Goal: Communication & Community: Answer question/provide support

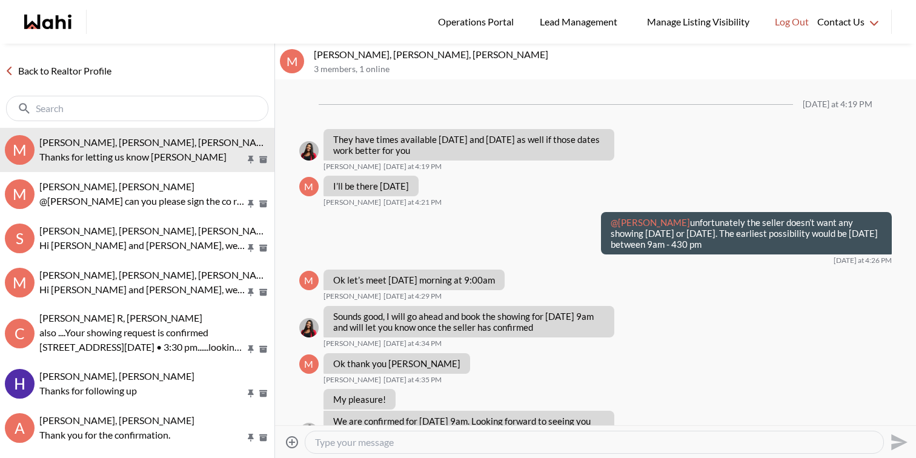
scroll to position [880, 0]
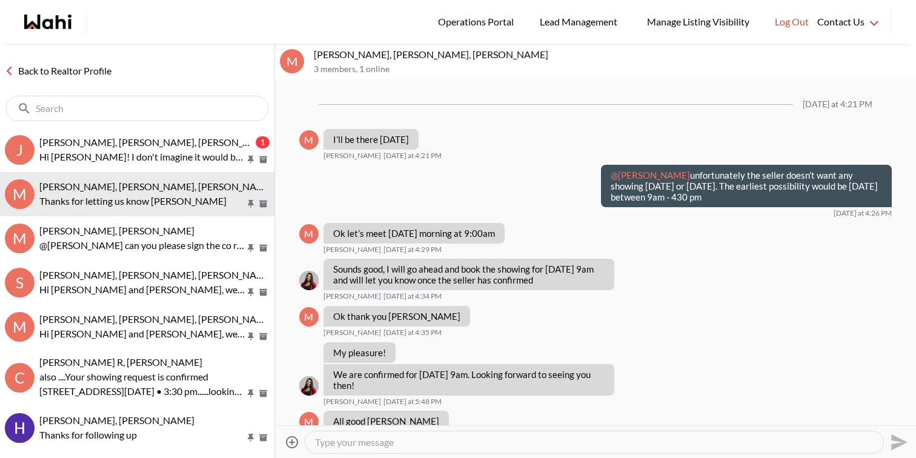
scroll to position [784, 0]
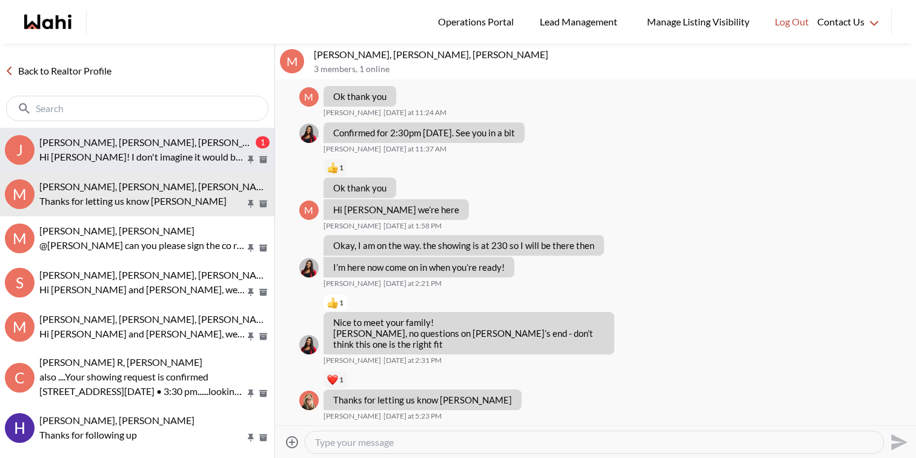
click at [97, 138] on span "[PERSON_NAME], [PERSON_NAME], [PERSON_NAME], [PERSON_NAME], [PERSON_NAME]" at bounding box center [235, 142] width 393 height 12
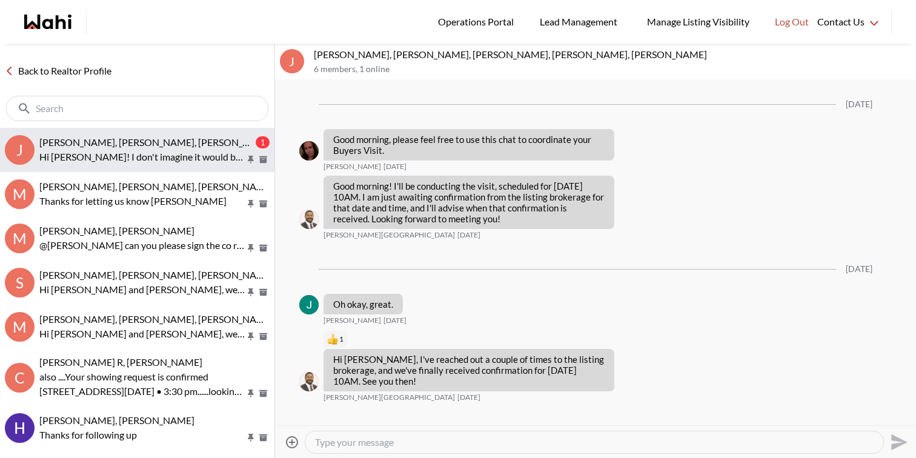
scroll to position [844, 0]
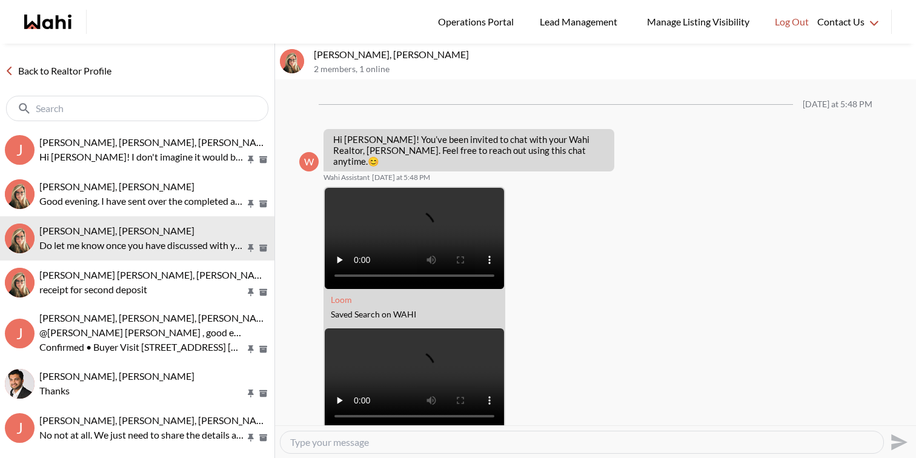
scroll to position [318, 0]
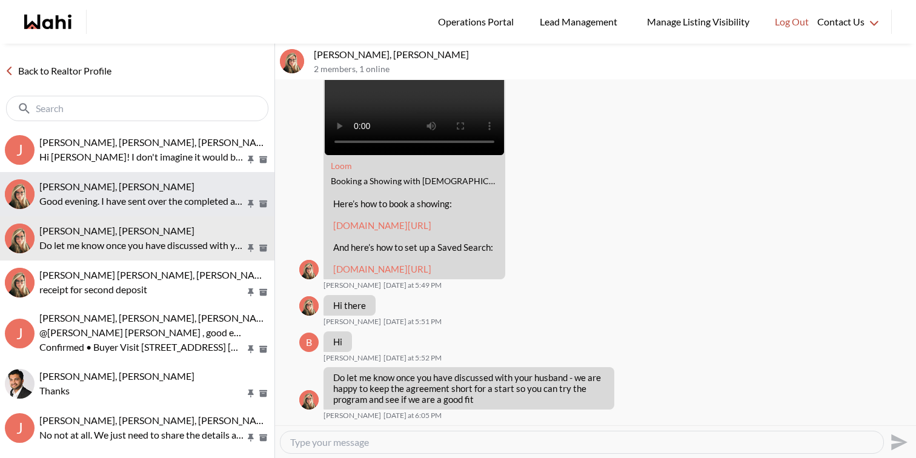
click at [122, 184] on span "[PERSON_NAME], [PERSON_NAME]" at bounding box center [116, 187] width 155 height 12
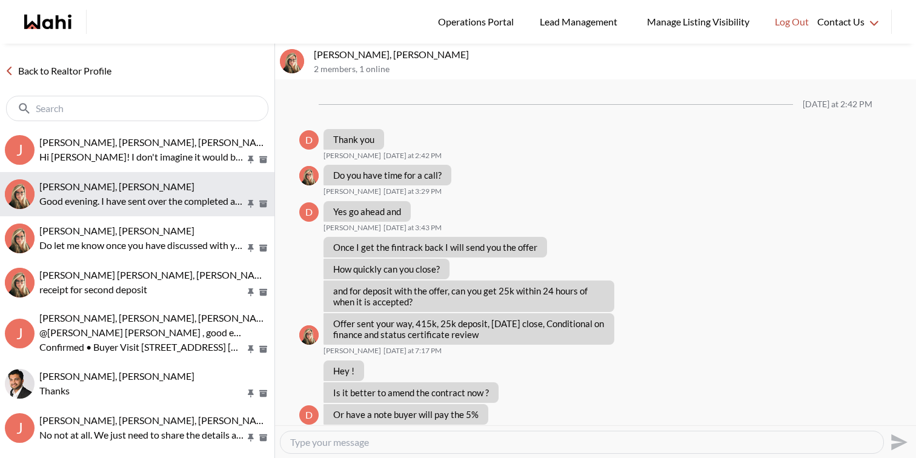
scroll to position [1400, 0]
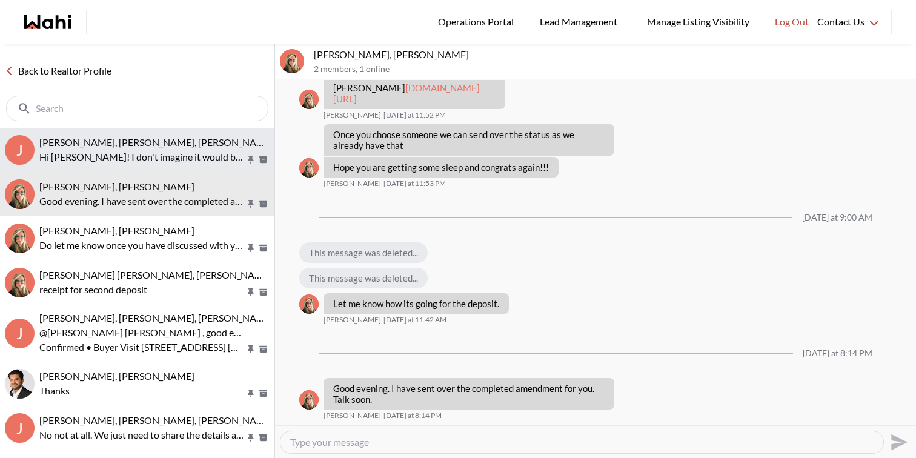
click at [124, 152] on p "Hi Jack! I don't imagine it would be a problem, but I'll reach out to them and …" at bounding box center [142, 157] width 206 height 15
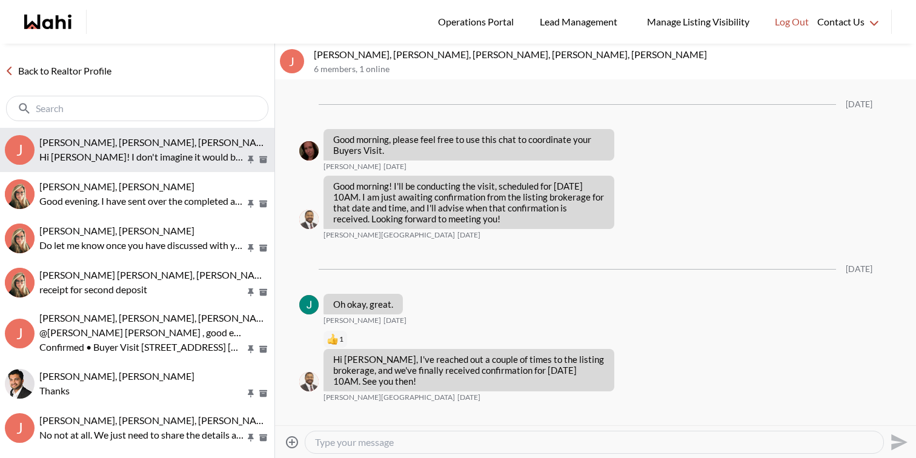
scroll to position [766, 0]
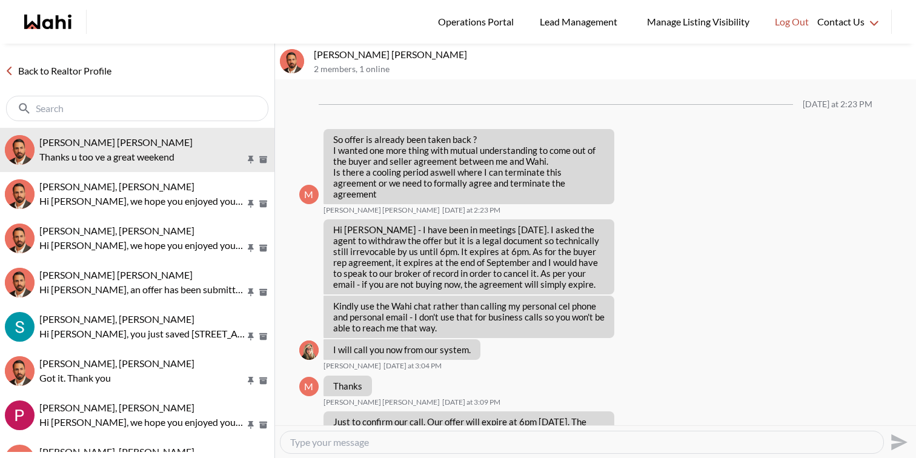
scroll to position [1253, 0]
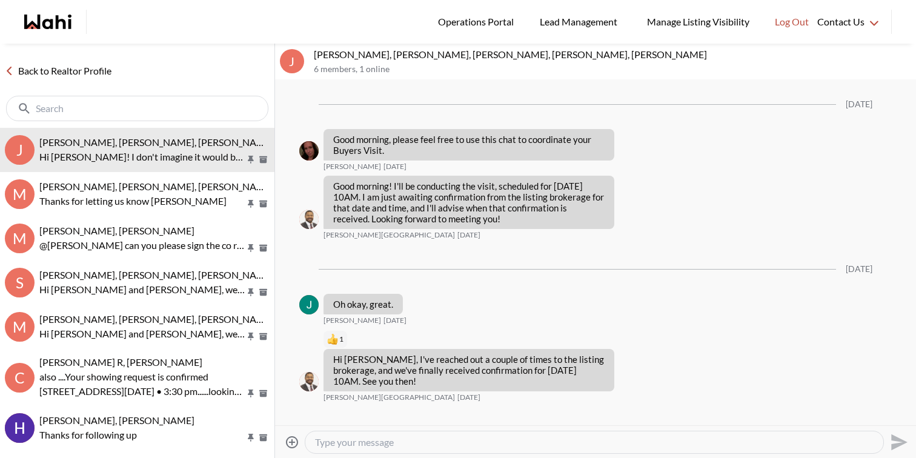
scroll to position [766, 0]
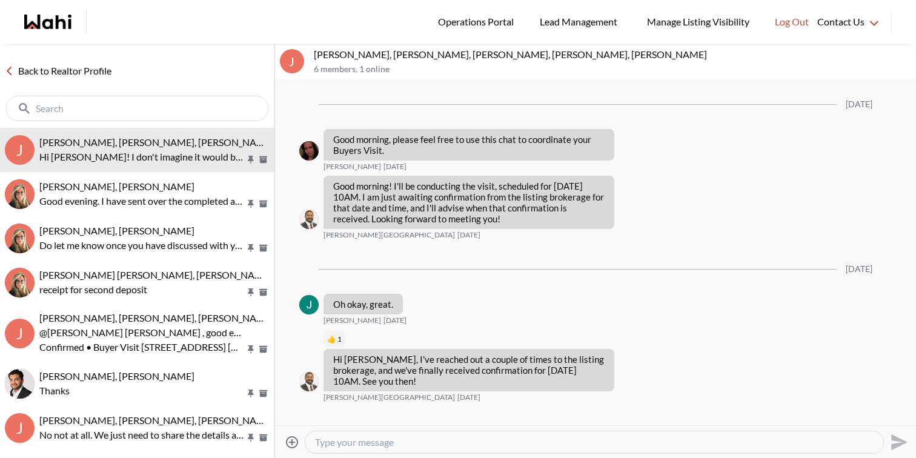
scroll to position [766, 0]
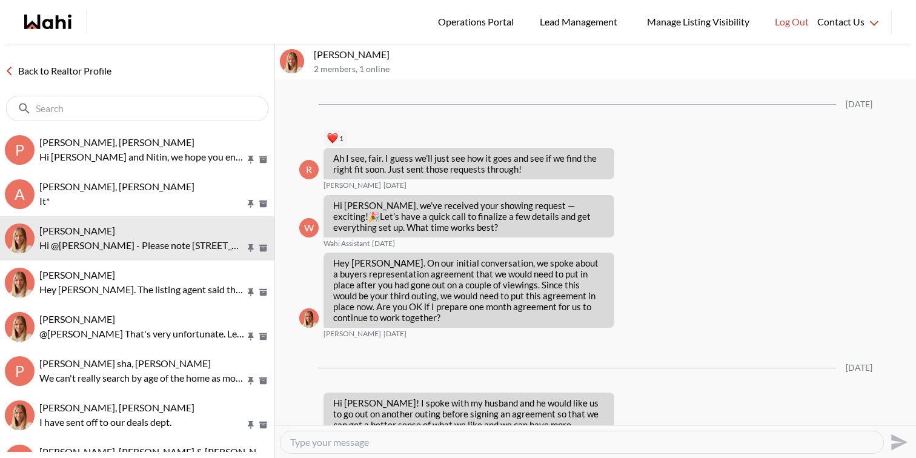
scroll to position [1583, 0]
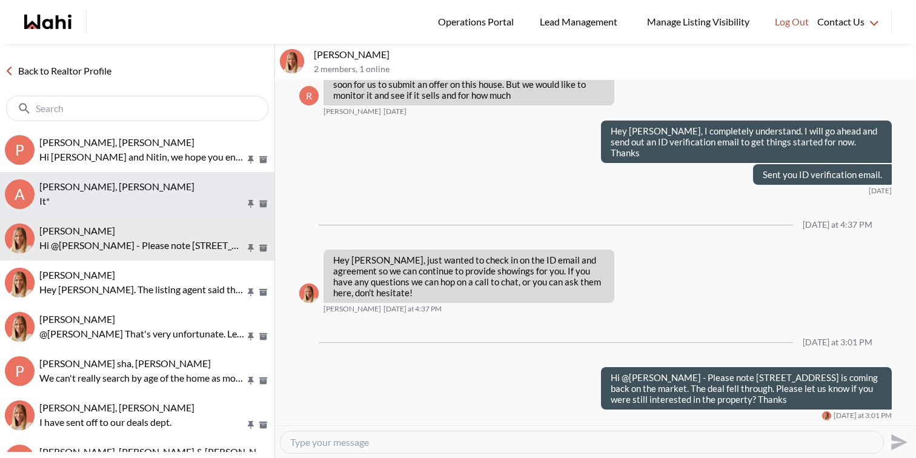
click at [96, 184] on span "Asad Abaid, Paul, Michelle" at bounding box center [116, 187] width 155 height 12
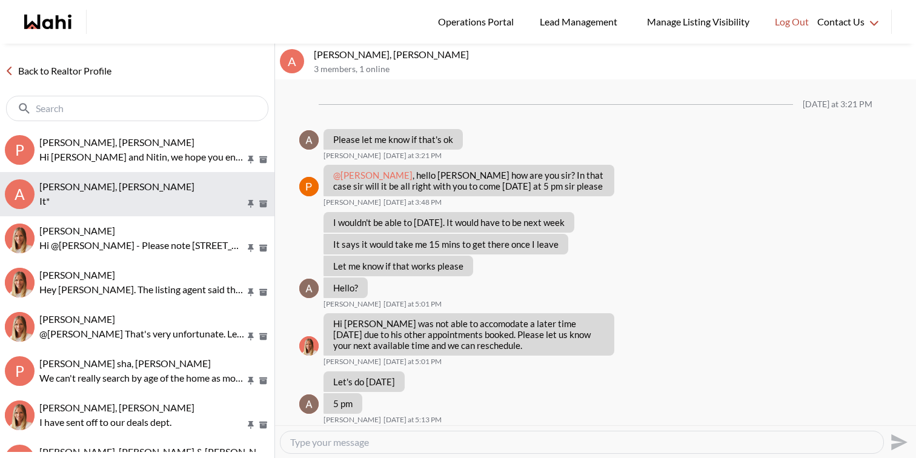
scroll to position [830, 0]
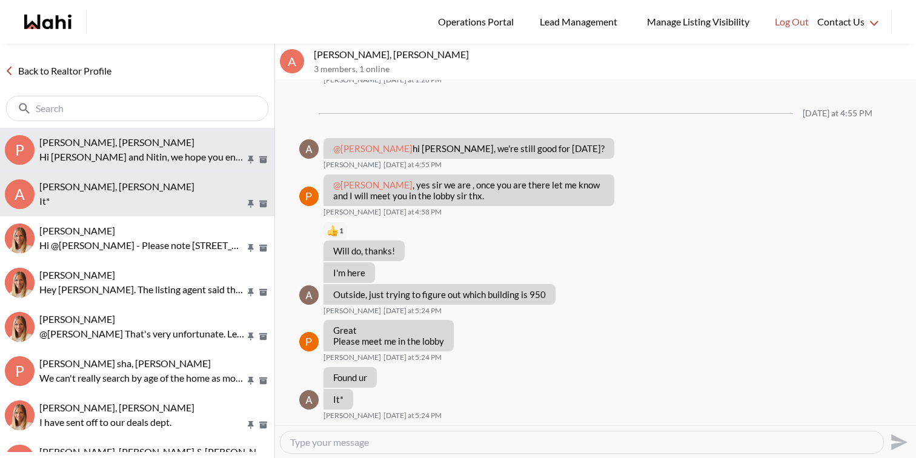
click at [86, 164] on button "P Pallawi Kalyan, Nitin Kumar, Michelle Hi Pallawi and Nitin, we hope you enjoy…" at bounding box center [137, 150] width 275 height 44
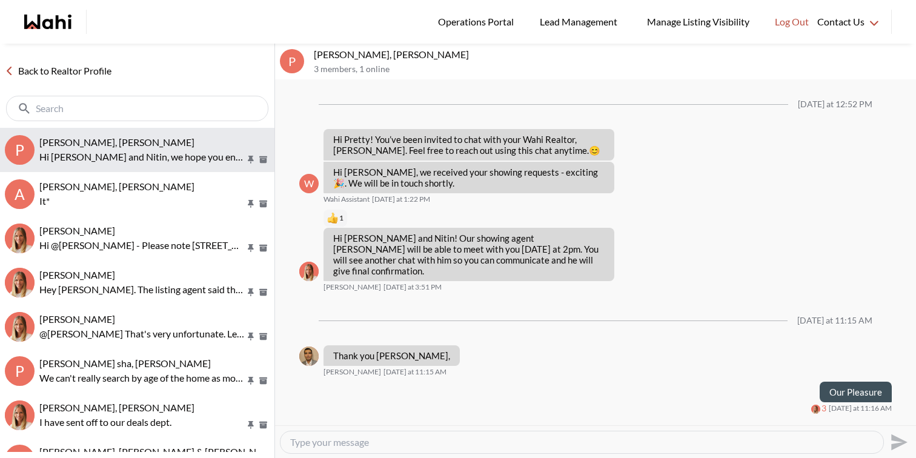
scroll to position [89, 0]
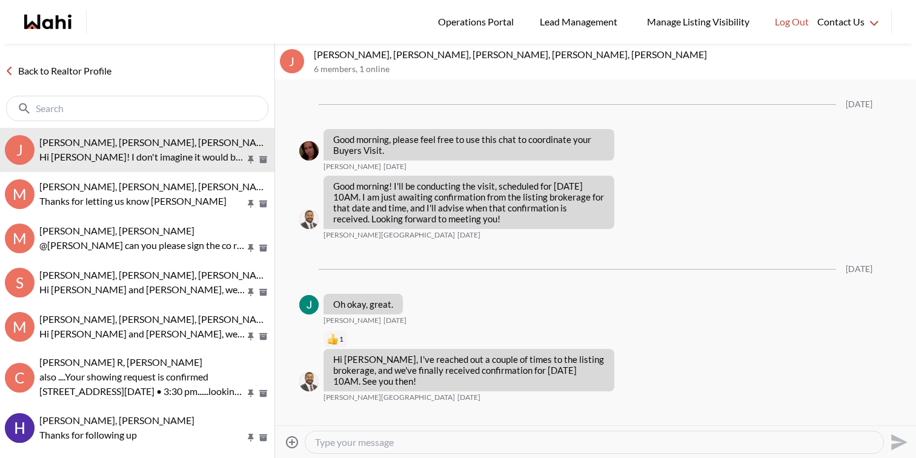
scroll to position [766, 0]
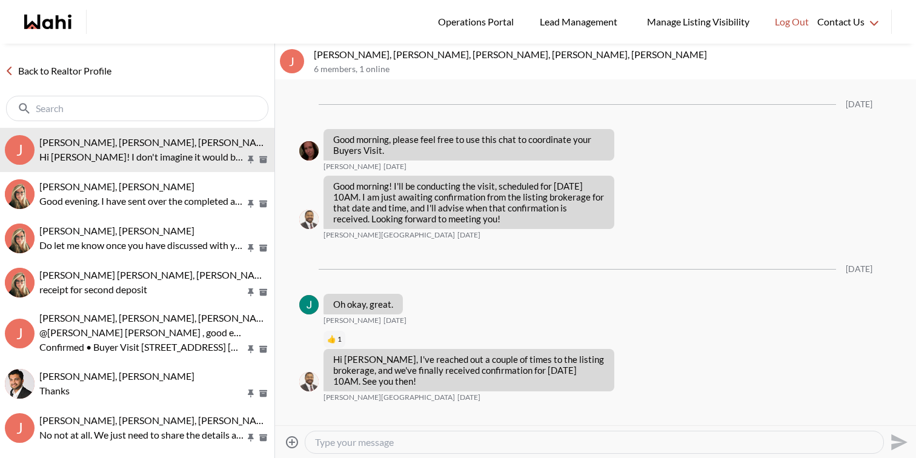
scroll to position [766, 0]
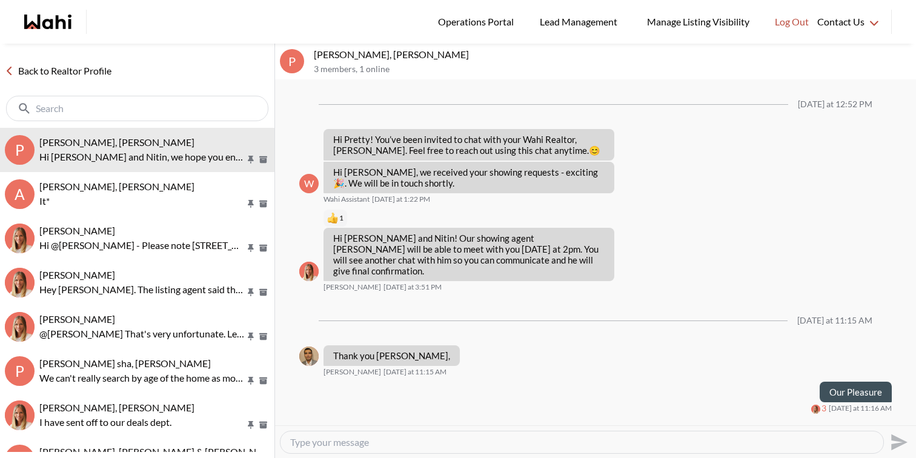
scroll to position [89, 0]
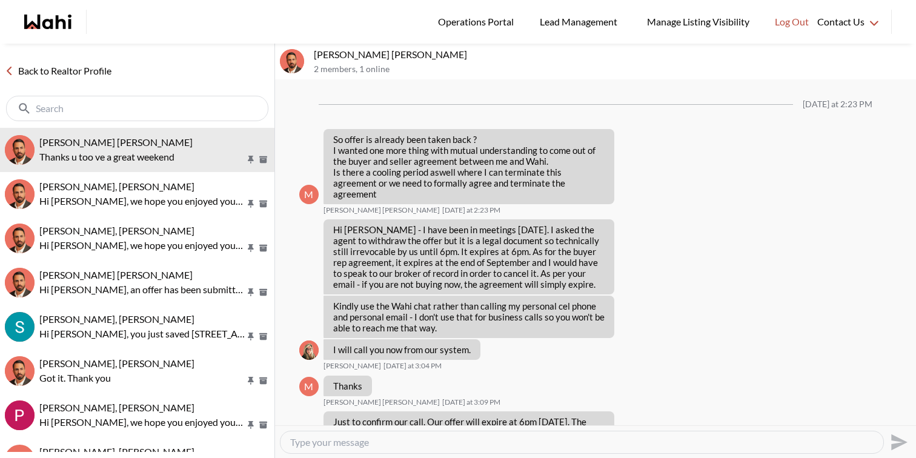
scroll to position [1253, 0]
